Goal: Obtain resource: Download file/media

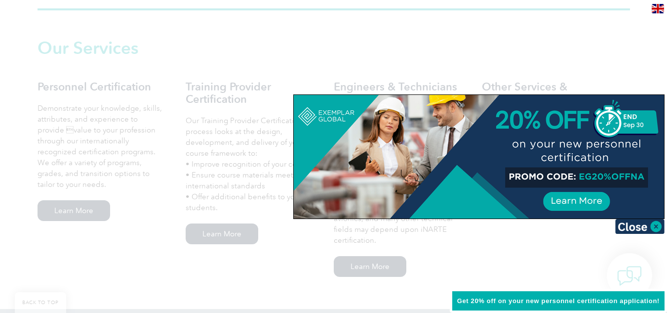
scroll to position [685, 0]
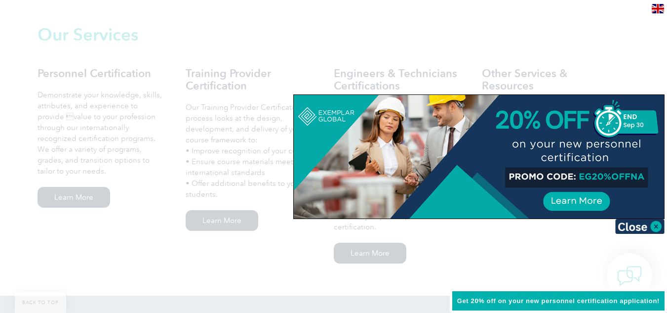
drag, startPoint x: 671, startPoint y: 33, endPoint x: 672, endPoint y: 108, distance: 74.6
click at [659, 227] on img at bounding box center [639, 226] width 49 height 15
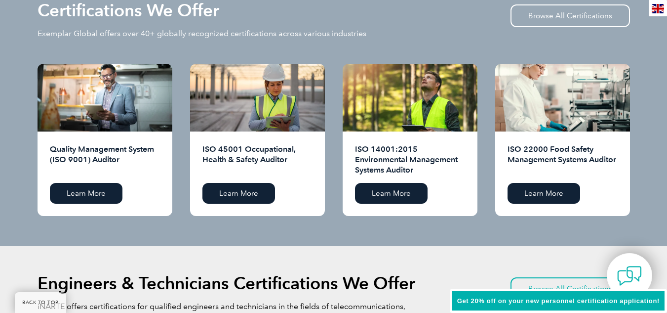
scroll to position [1013, 0]
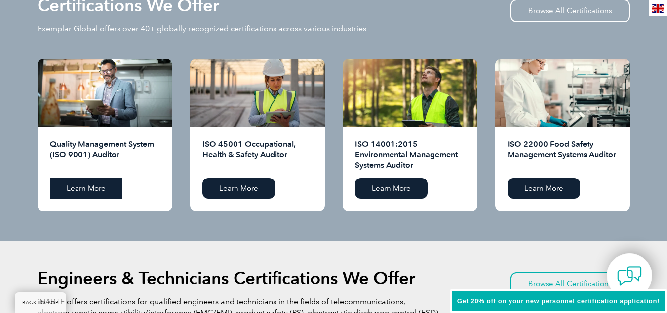
click at [96, 184] on link "Learn More" at bounding box center [86, 188] width 73 height 21
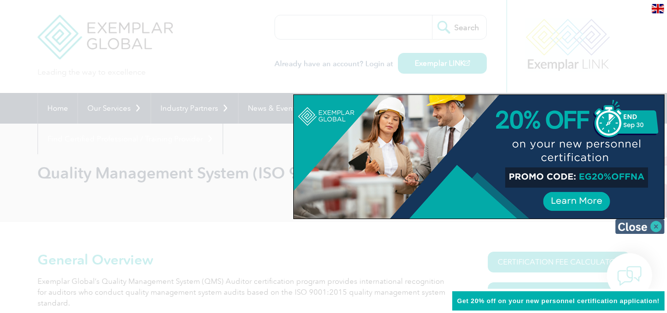
click at [660, 226] on img at bounding box center [639, 226] width 49 height 15
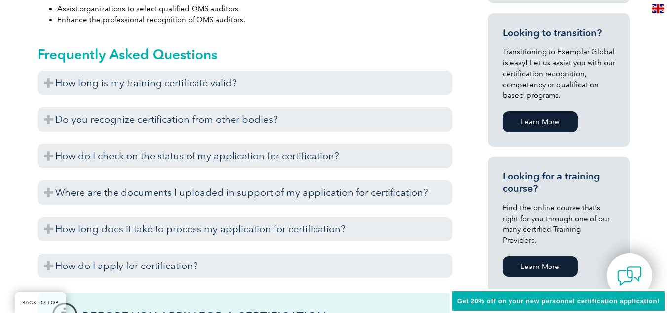
scroll to position [605, 0]
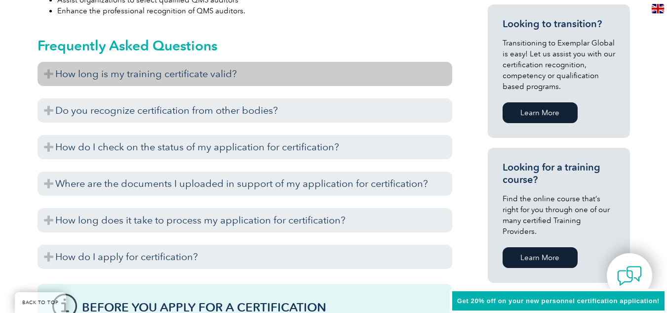
click at [49, 74] on h3 "How long is my training certificate valid?" at bounding box center [245, 74] width 415 height 24
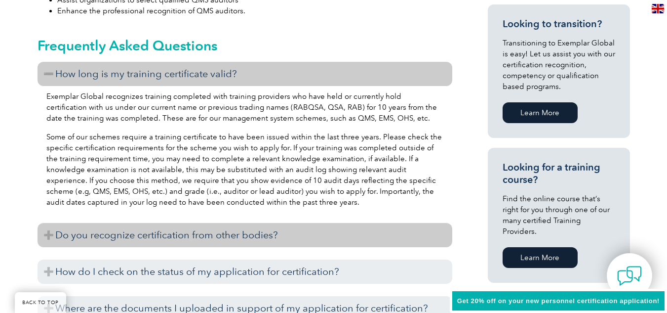
click at [47, 233] on h3 "Do you recognize certification from other bodies?" at bounding box center [245, 235] width 415 height 24
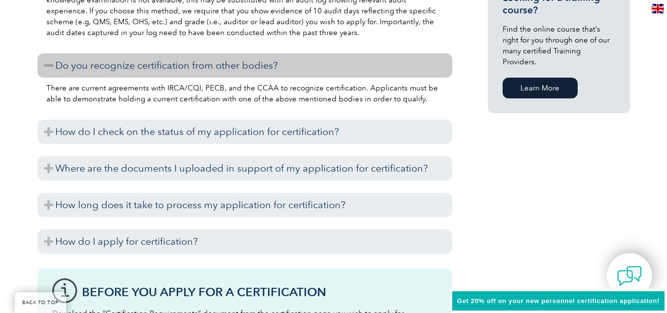
scroll to position [783, 0]
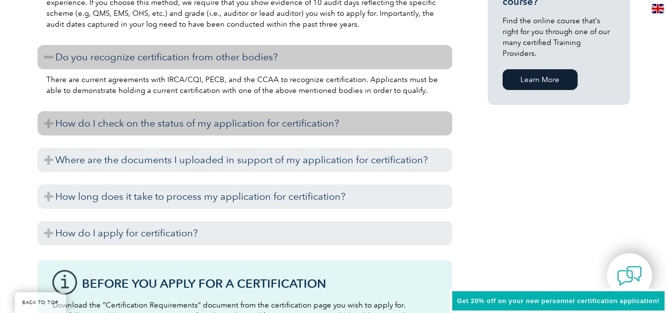
click at [50, 123] on h3 "How do I check on the status of my application for certification?" at bounding box center [245, 123] width 415 height 24
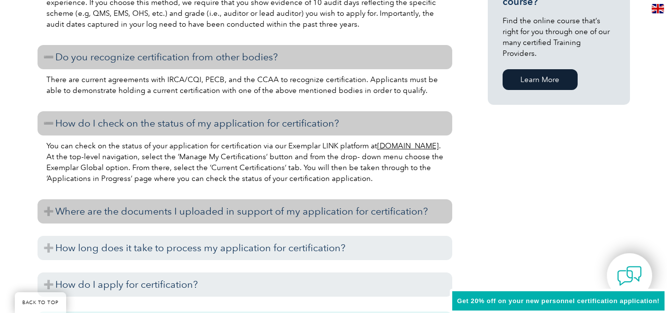
click at [48, 208] on h3 "Where are the documents I uploaded in support of my application for certificati…" at bounding box center [245, 211] width 415 height 24
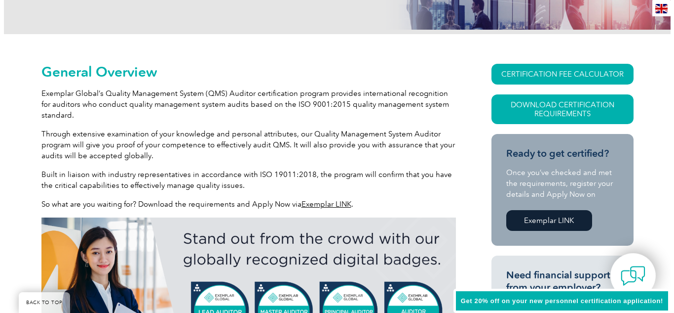
scroll to position [181, 0]
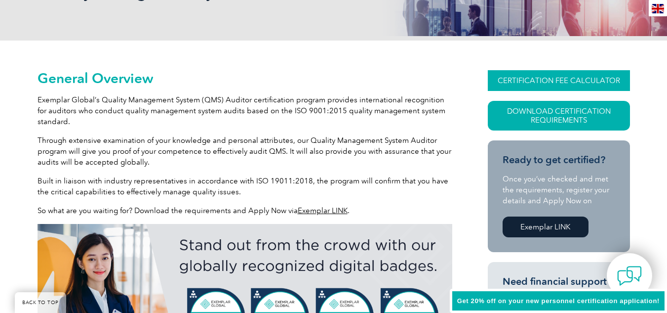
click at [555, 81] on link "CERTIFICATION FEE CALCULATOR" at bounding box center [559, 80] width 142 height 21
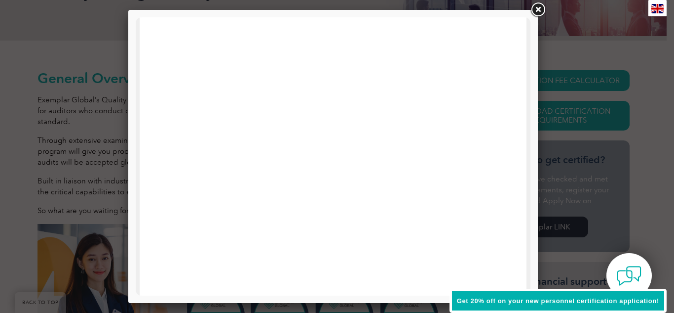
scroll to position [93, 0]
click at [541, 10] on link at bounding box center [538, 10] width 18 height 18
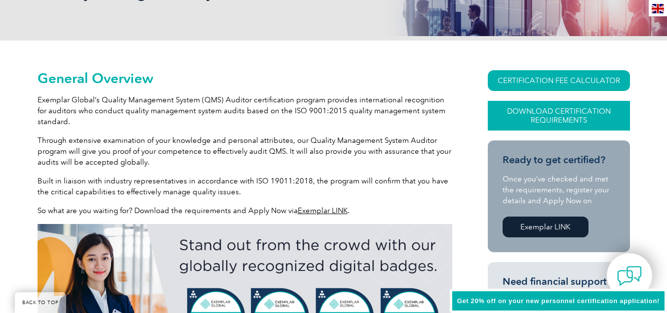
click at [563, 113] on link "Download Certification Requirements" at bounding box center [559, 116] width 142 height 30
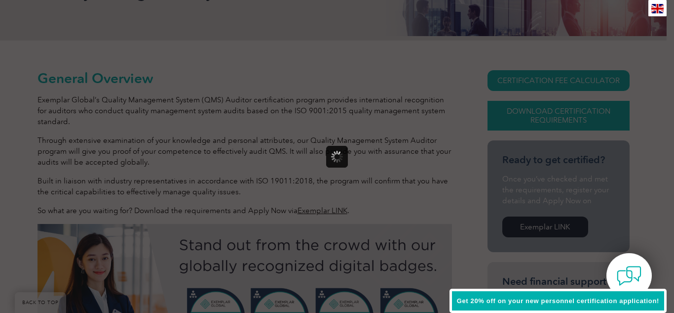
scroll to position [0, 0]
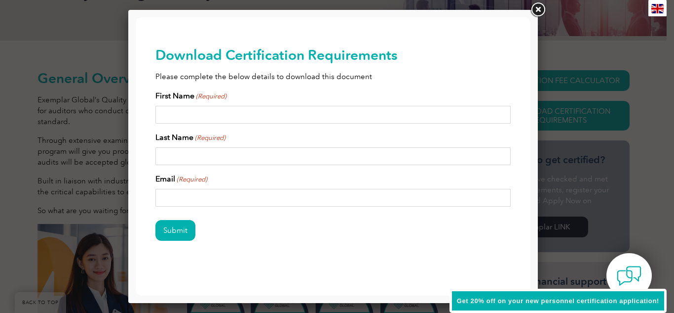
click at [269, 112] on input "First Name (Required)" at bounding box center [333, 115] width 355 height 18
type input "Lauro"
type input "Ramos"
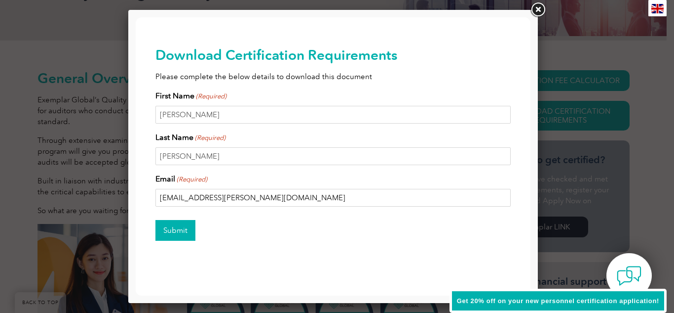
type input "laurojaime.ramos@gmail.com"
click at [180, 235] on input "Submit" at bounding box center [176, 230] width 40 height 21
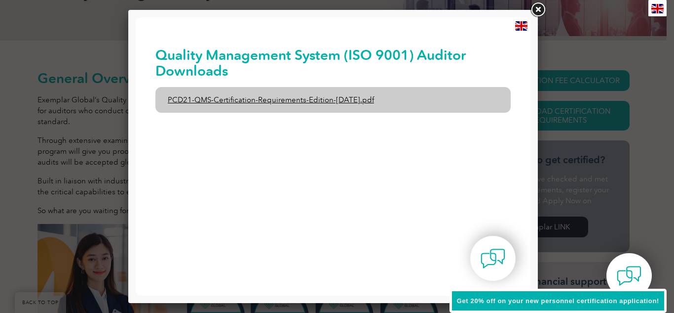
click at [371, 98] on link "PCD21-QMS-Certification-Requirements-Edition-2-April-2022.pdf" at bounding box center [333, 100] width 355 height 26
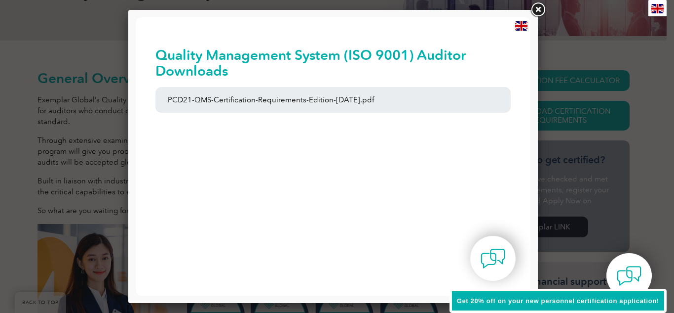
click at [541, 12] on link at bounding box center [538, 10] width 18 height 18
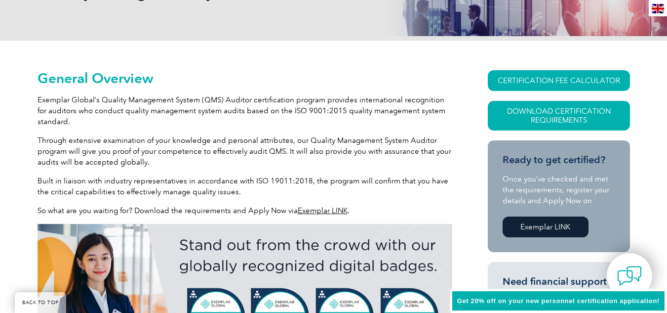
click at [553, 231] on link "Exemplar LINK" at bounding box center [546, 226] width 86 height 21
